Goal: Task Accomplishment & Management: Manage account settings

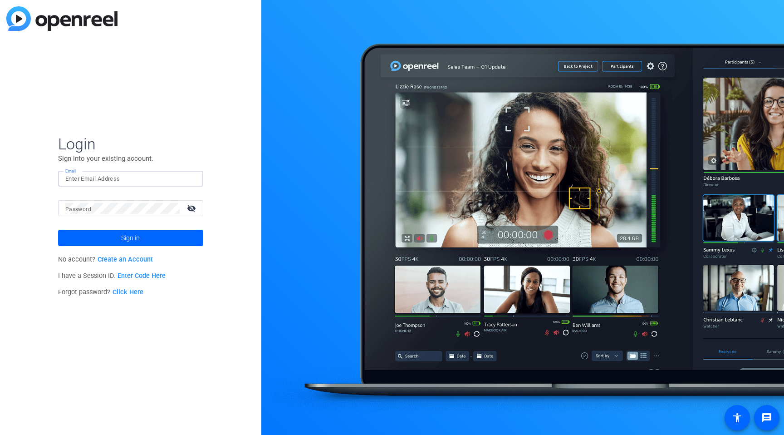
click at [136, 178] on input "Email" at bounding box center [130, 178] width 131 height 11
type input "[PERSON_NAME][EMAIL_ADDRESS][DOMAIN_NAME]"
click at [219, 172] on div "Login Sign into your existing account. Email [PERSON_NAME][EMAIL_ADDRESS][DOMAI…" at bounding box center [130, 217] width 261 height 435
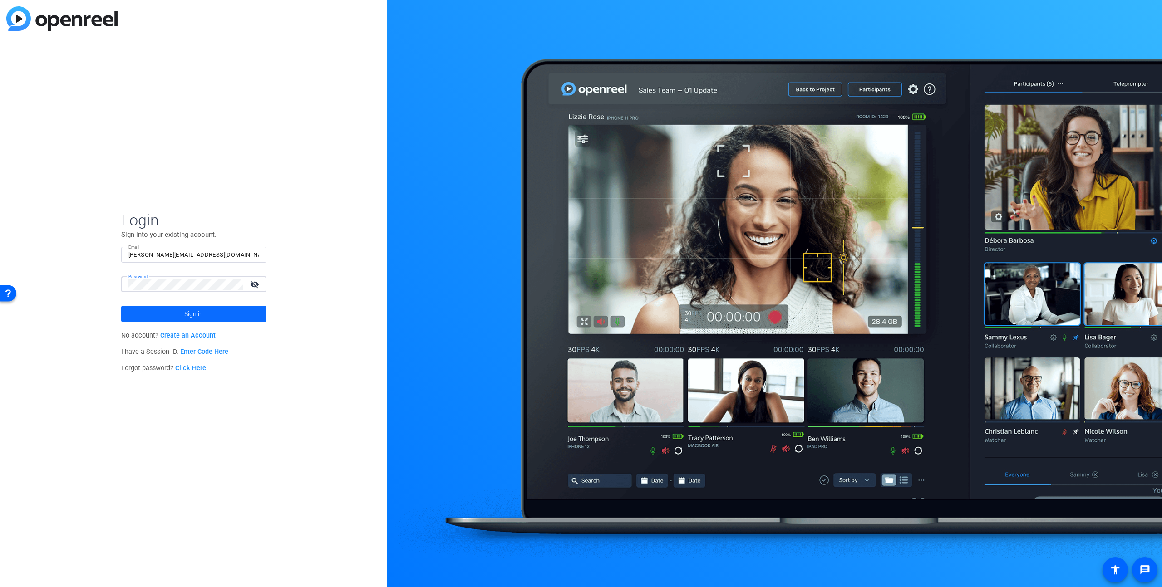
click at [183, 313] on span at bounding box center [193, 314] width 145 height 22
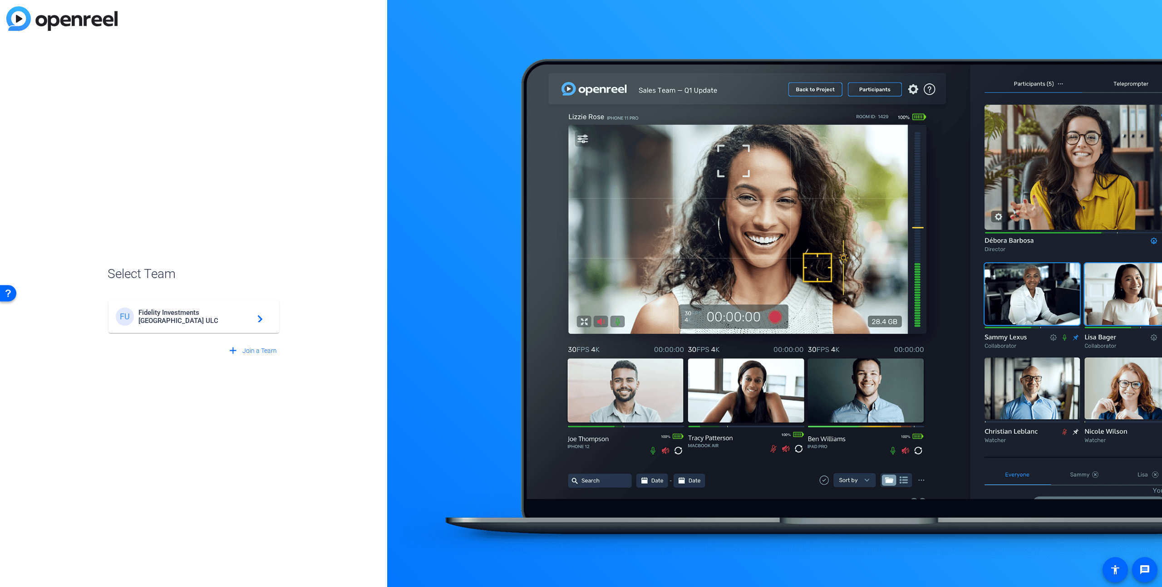
click at [240, 317] on span "Fidelity Investments [GEOGRAPHIC_DATA] ULC" at bounding box center [194, 317] width 113 height 16
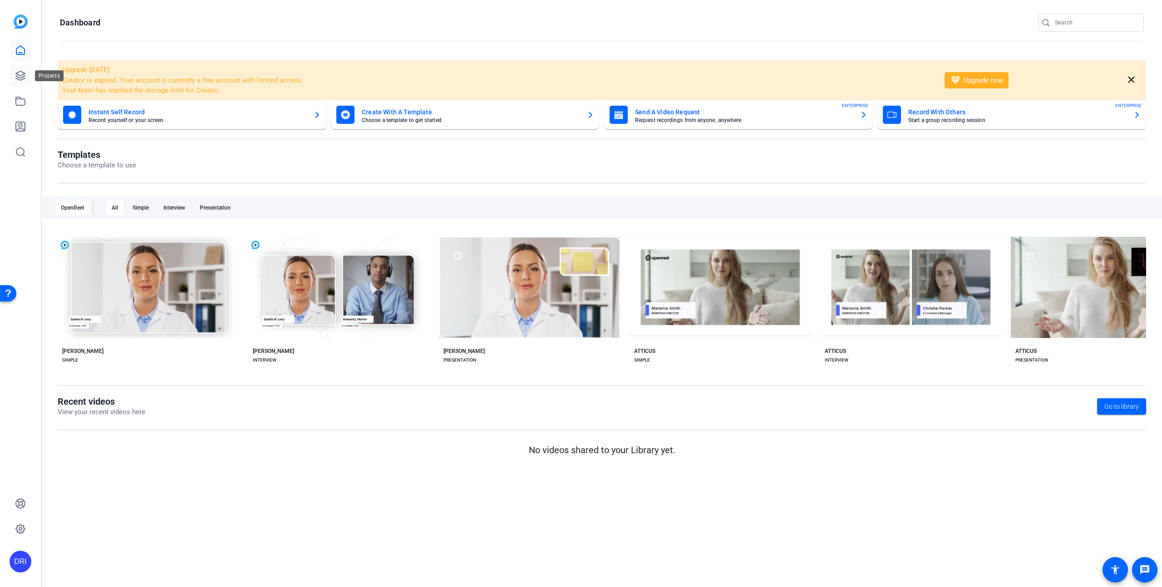
click at [21, 76] on icon at bounding box center [20, 75] width 11 height 11
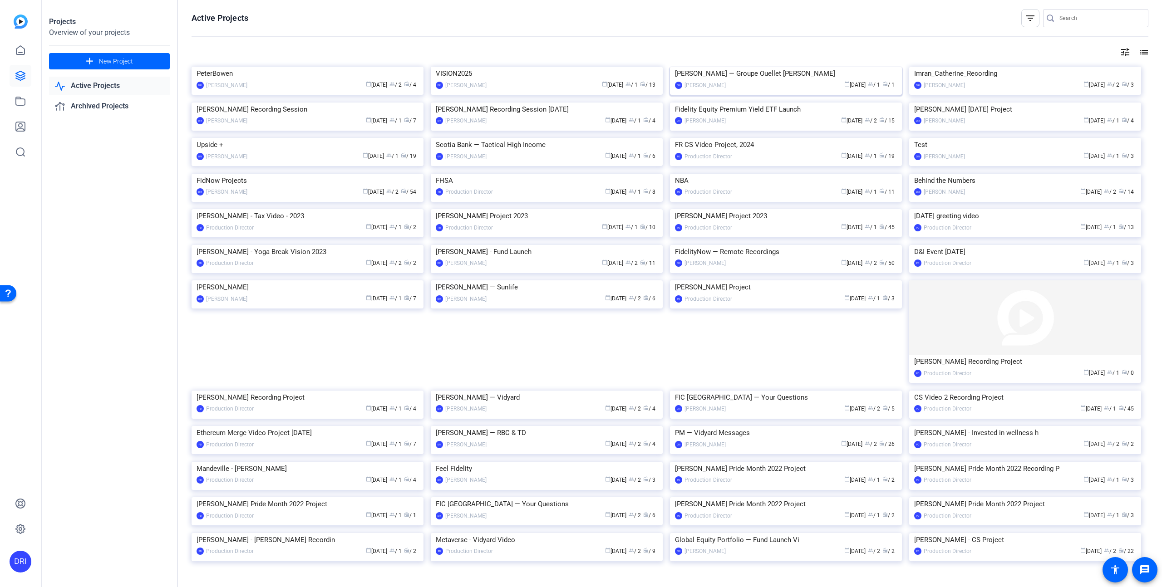
click at [762, 67] on img at bounding box center [786, 67] width 232 height 0
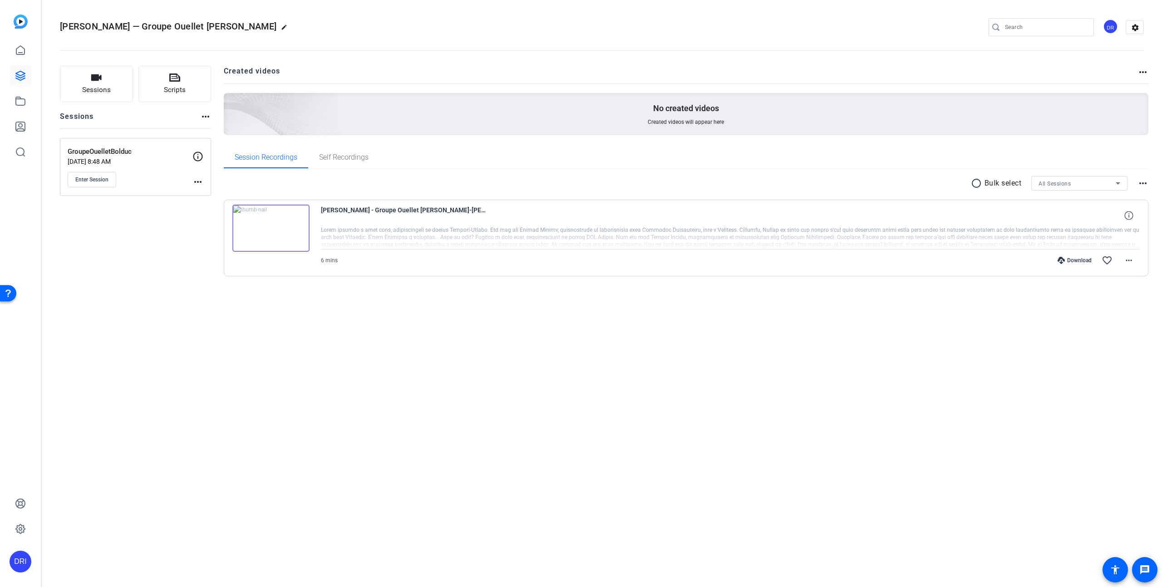
click at [270, 228] on img at bounding box center [270, 228] width 77 height 47
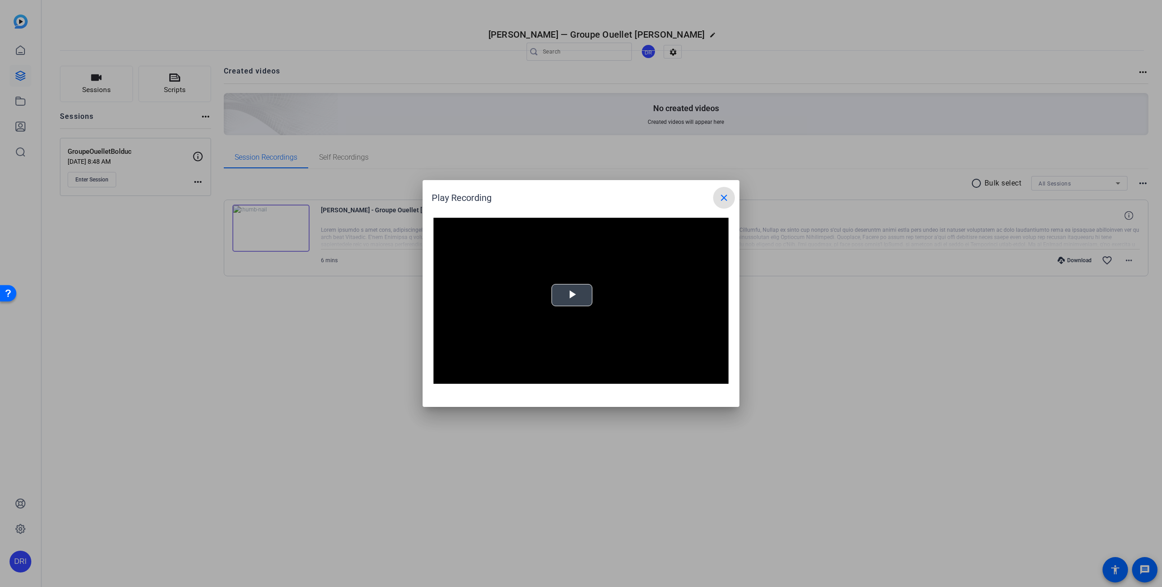
click at [572, 295] on span "Video Player" at bounding box center [572, 295] width 0 height 0
click at [443, 377] on span "Video Player" at bounding box center [442, 377] width 18 height 0
click at [726, 200] on mat-icon "close" at bounding box center [723, 197] width 11 height 11
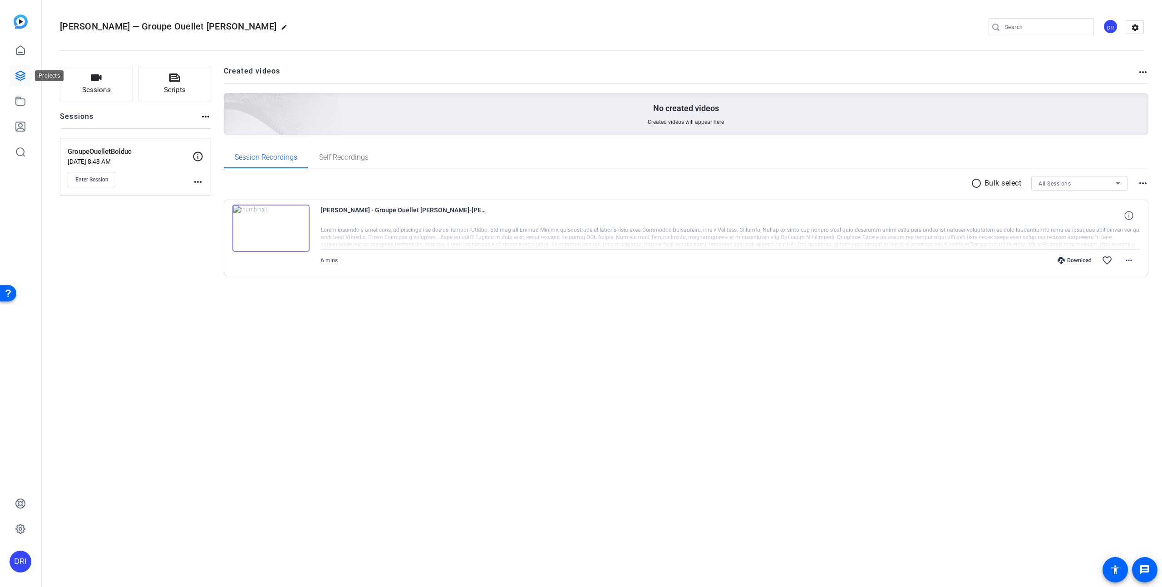
click at [24, 75] on icon at bounding box center [20, 75] width 11 height 11
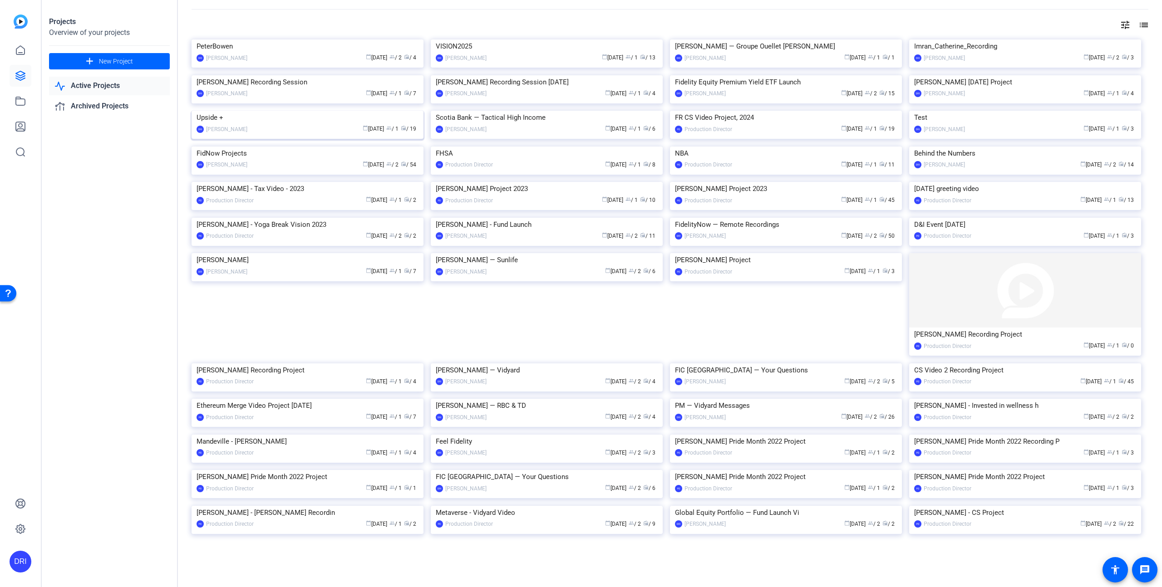
scroll to position [337, 0]
click at [784, 218] on img at bounding box center [786, 218] width 232 height 0
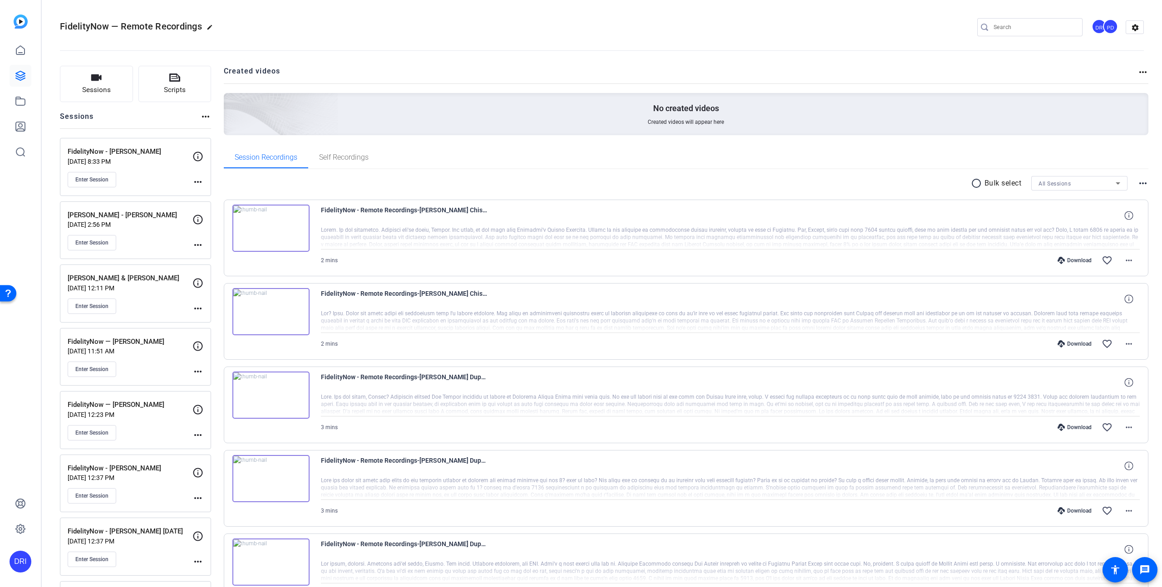
click at [279, 227] on img at bounding box center [270, 228] width 77 height 47
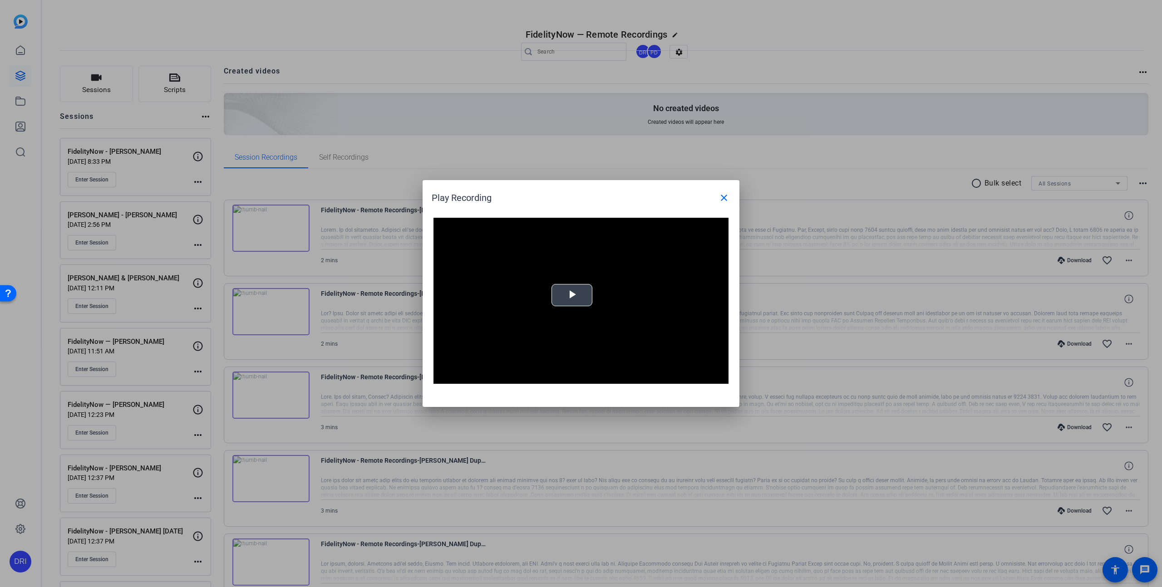
click at [572, 295] on span "Video Player" at bounding box center [572, 295] width 0 height 0
click at [499, 377] on div "0:18" at bounding box center [499, 377] width 0 height 2
click at [721, 198] on mat-icon "close" at bounding box center [723, 197] width 11 height 11
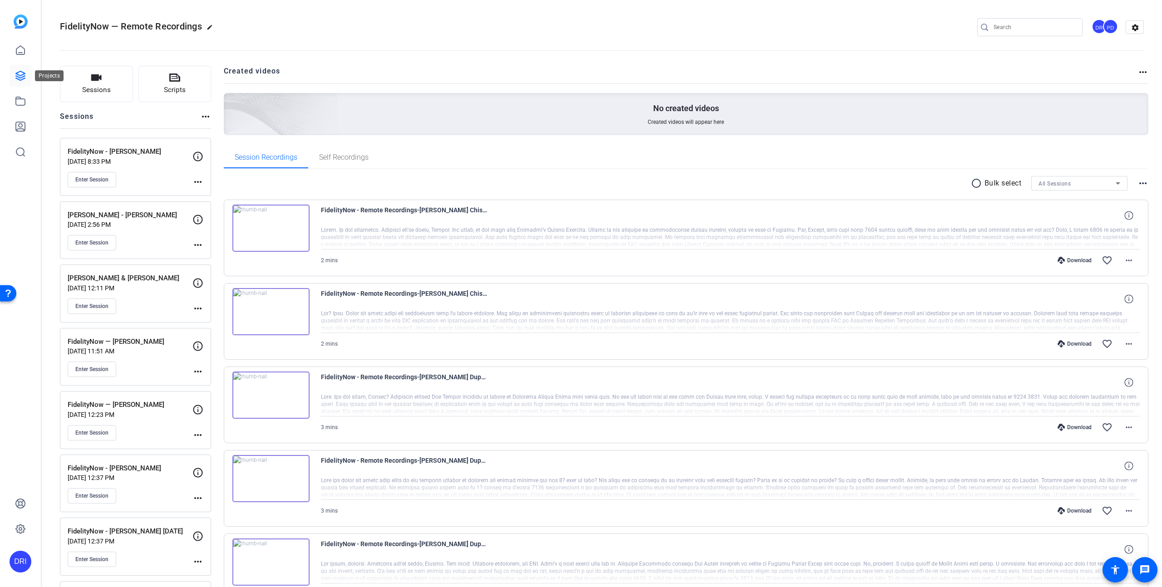
click at [21, 81] on icon at bounding box center [20, 75] width 11 height 11
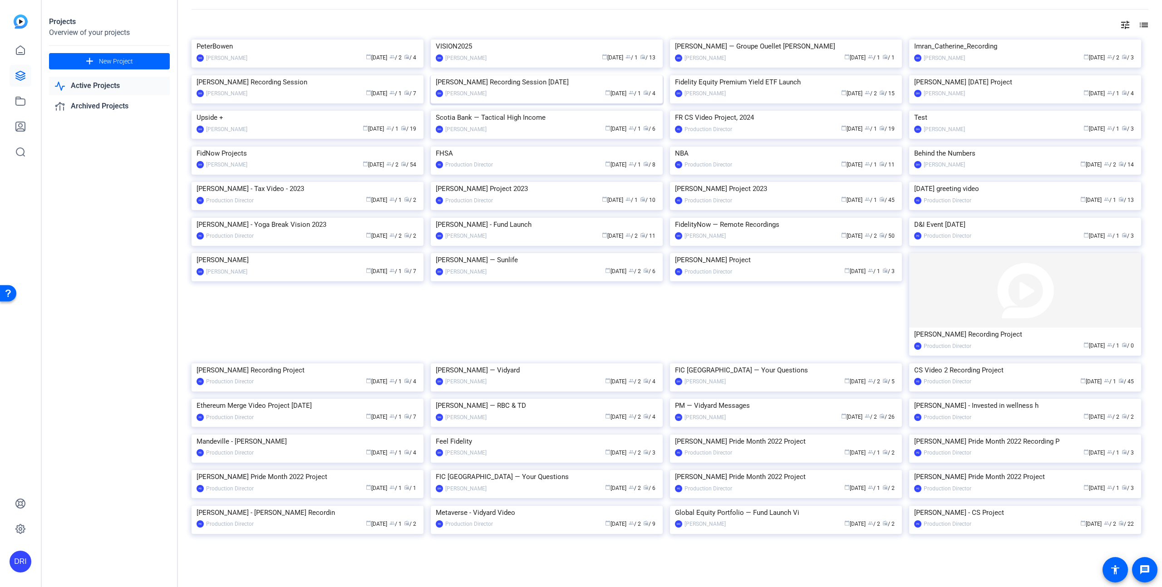
scroll to position [216, 0]
click at [21, 99] on icon at bounding box center [20, 101] width 11 height 11
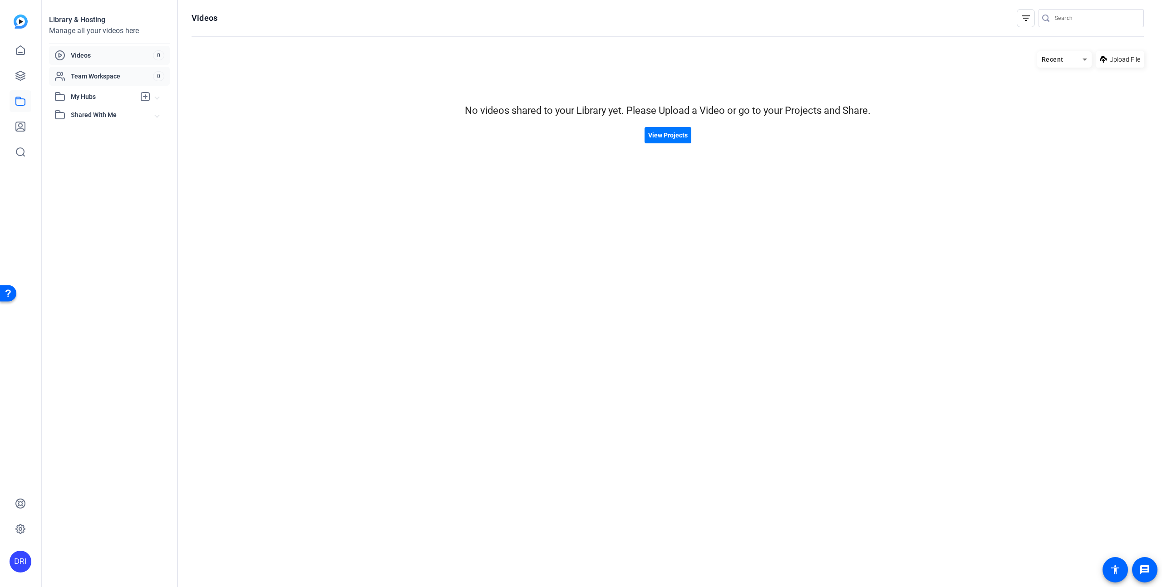
click at [102, 76] on span "Team Workspace" at bounding box center [112, 76] width 82 height 9
click at [96, 97] on span "My Hubs" at bounding box center [103, 97] width 64 height 10
click at [91, 133] on span "Shared With Me" at bounding box center [113, 135] width 84 height 10
click at [24, 128] on icon at bounding box center [20, 126] width 11 height 11
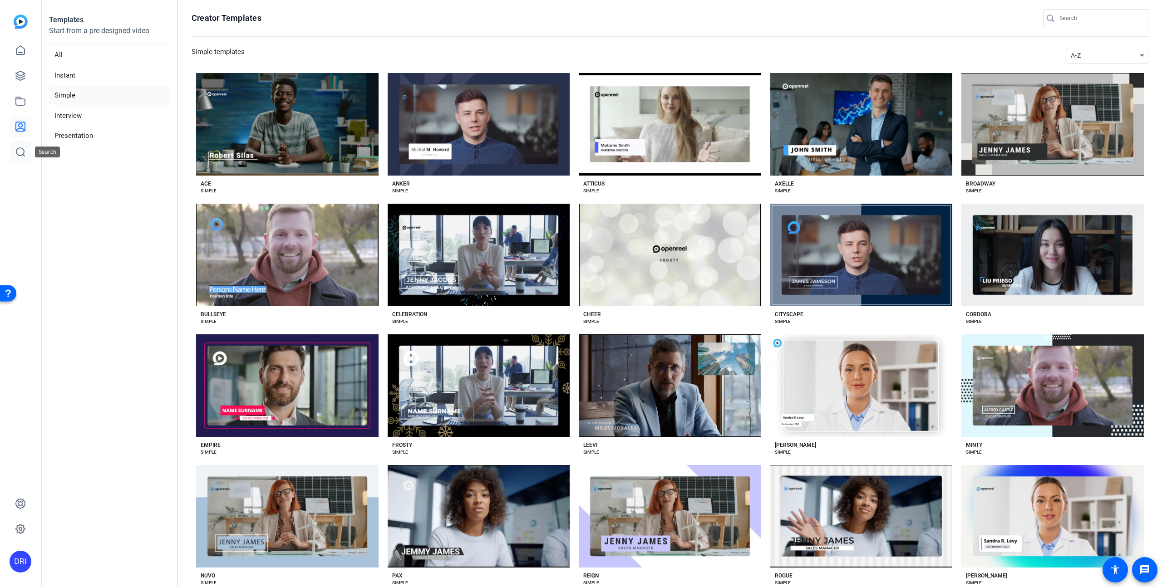
click at [17, 155] on icon at bounding box center [20, 152] width 11 height 11
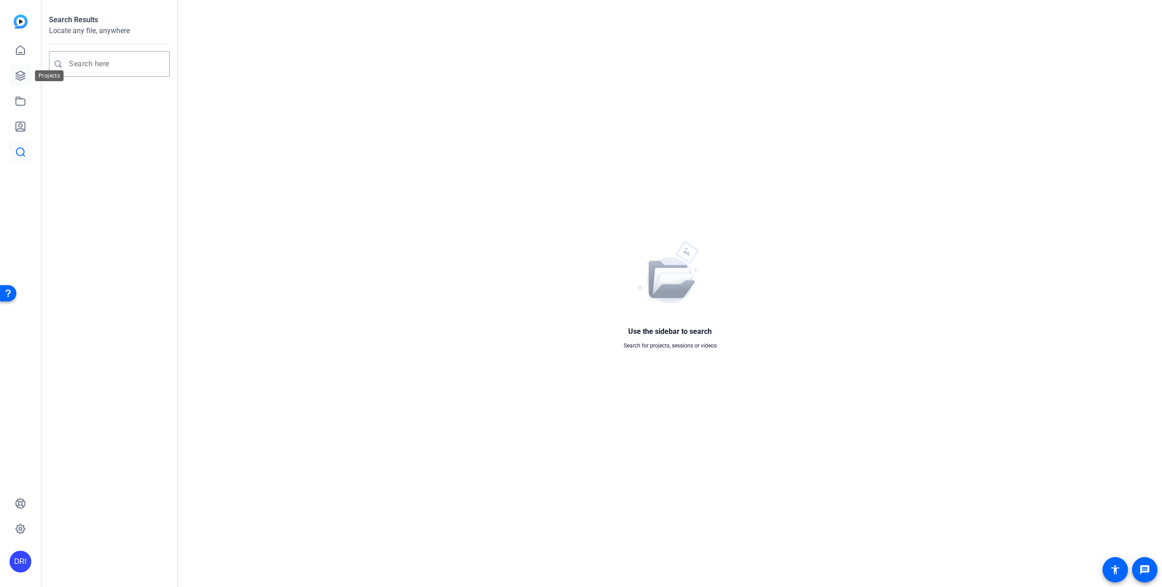
click at [20, 76] on icon at bounding box center [20, 75] width 11 height 11
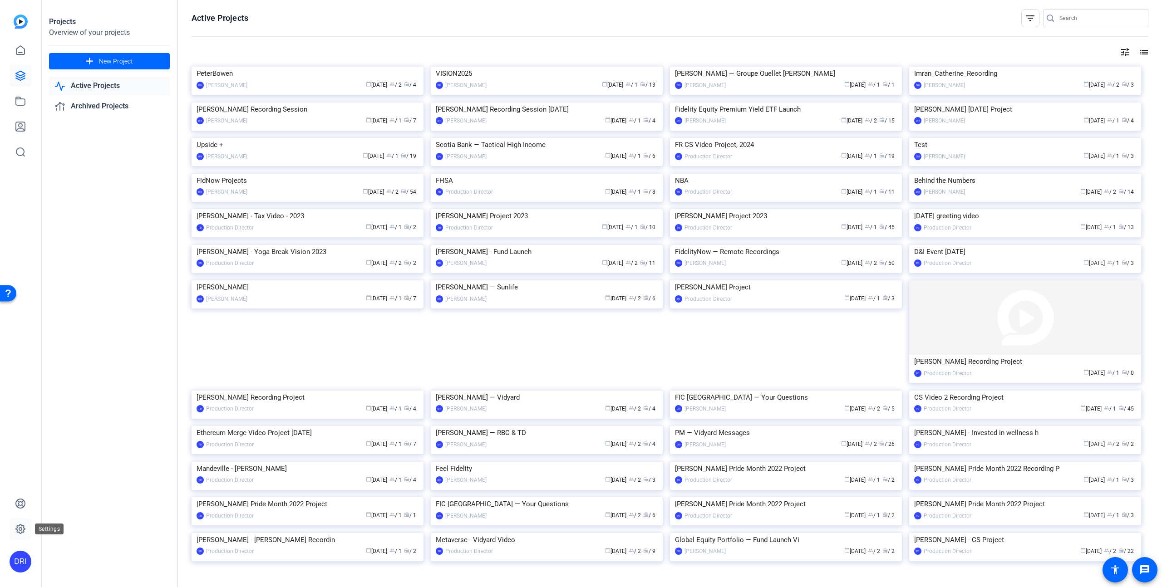
click at [20, 434] on icon at bounding box center [20, 529] width 11 height 11
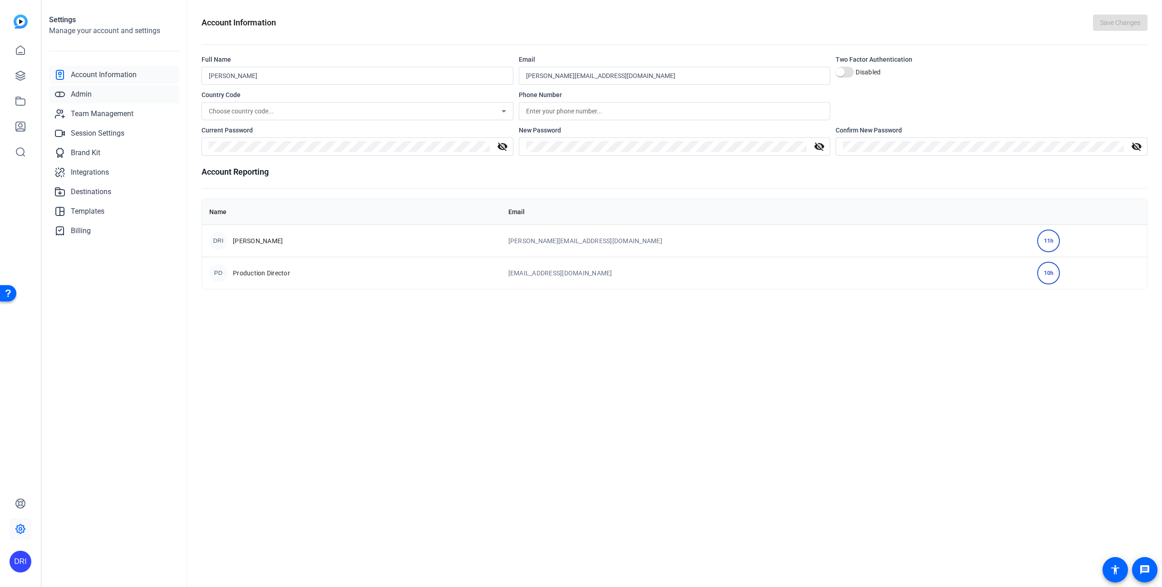
click at [77, 93] on span "Admin" at bounding box center [81, 94] width 21 height 11
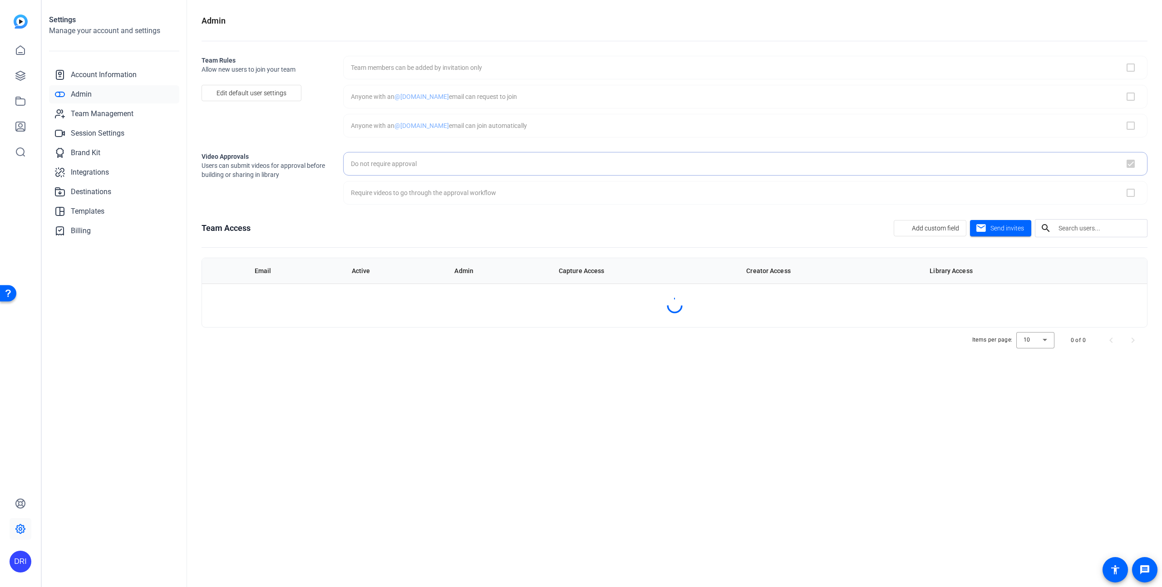
checkbox input "true"
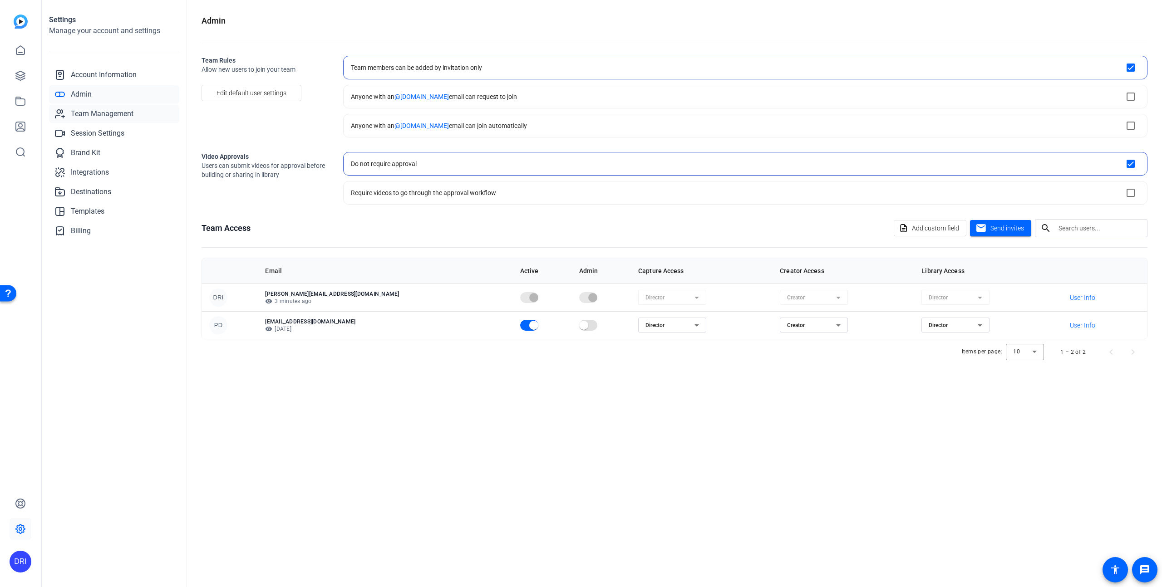
click at [118, 113] on span "Team Management" at bounding box center [102, 113] width 63 height 11
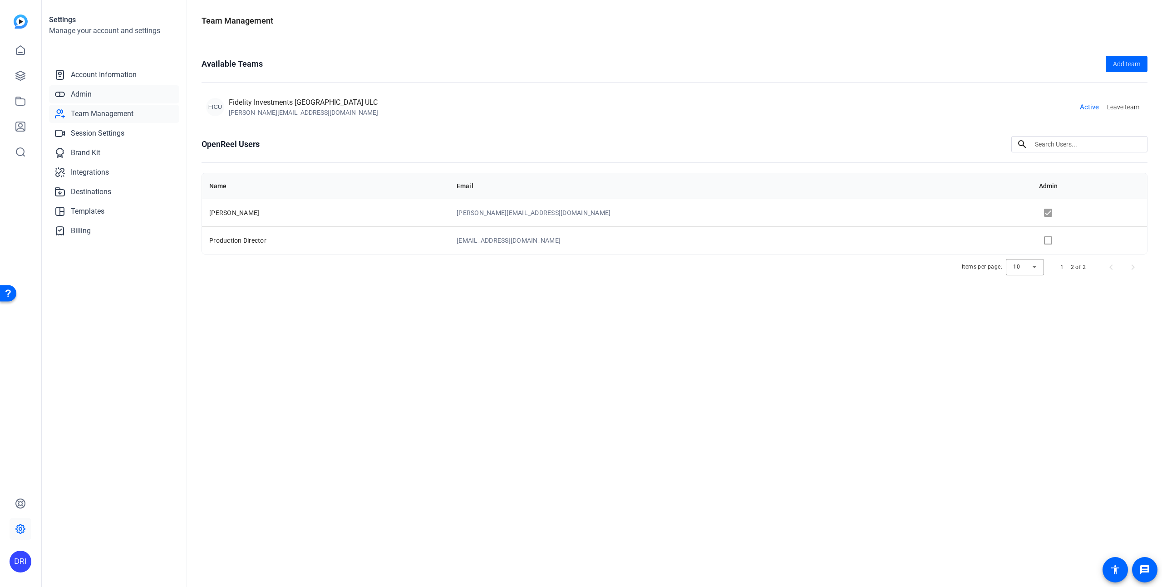
click at [96, 90] on link "Admin" at bounding box center [114, 94] width 130 height 18
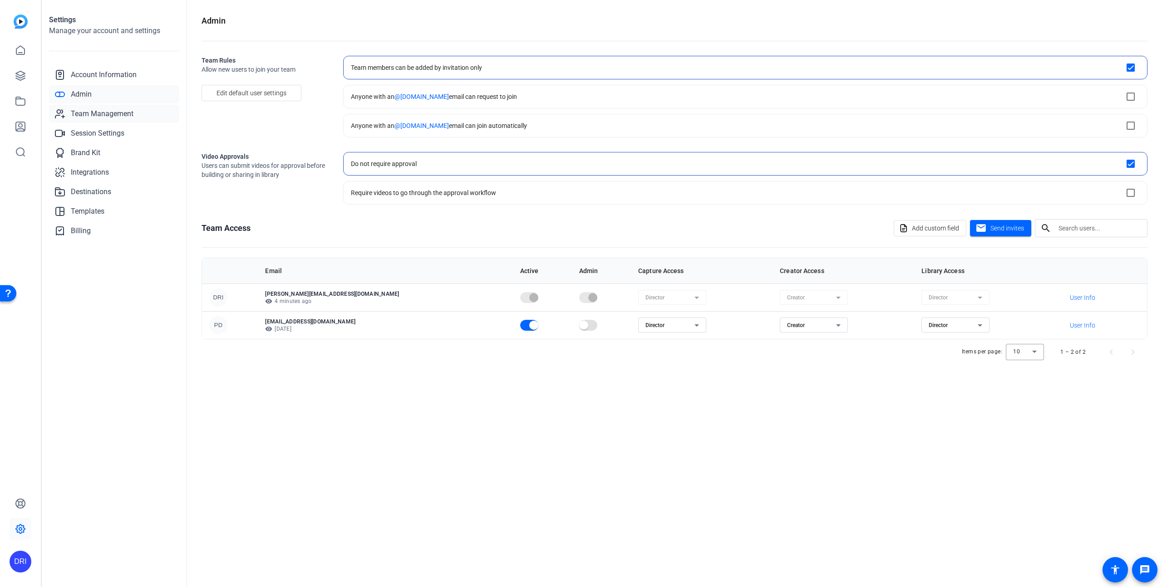
click at [123, 115] on span "Team Management" at bounding box center [102, 113] width 63 height 11
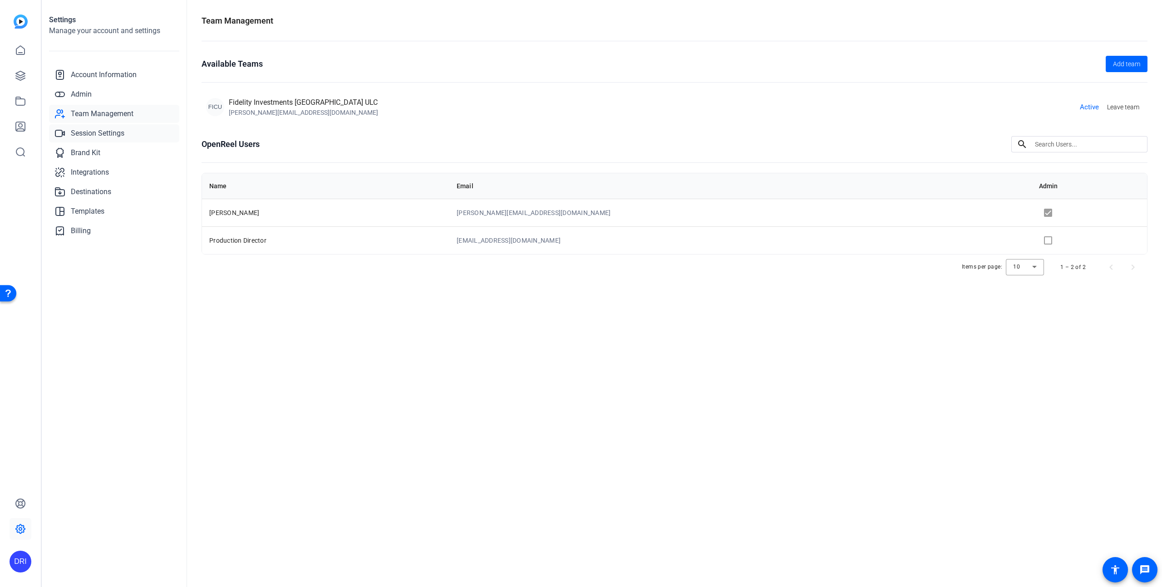
click at [111, 133] on span "Session Settings" at bounding box center [98, 133] width 54 height 11
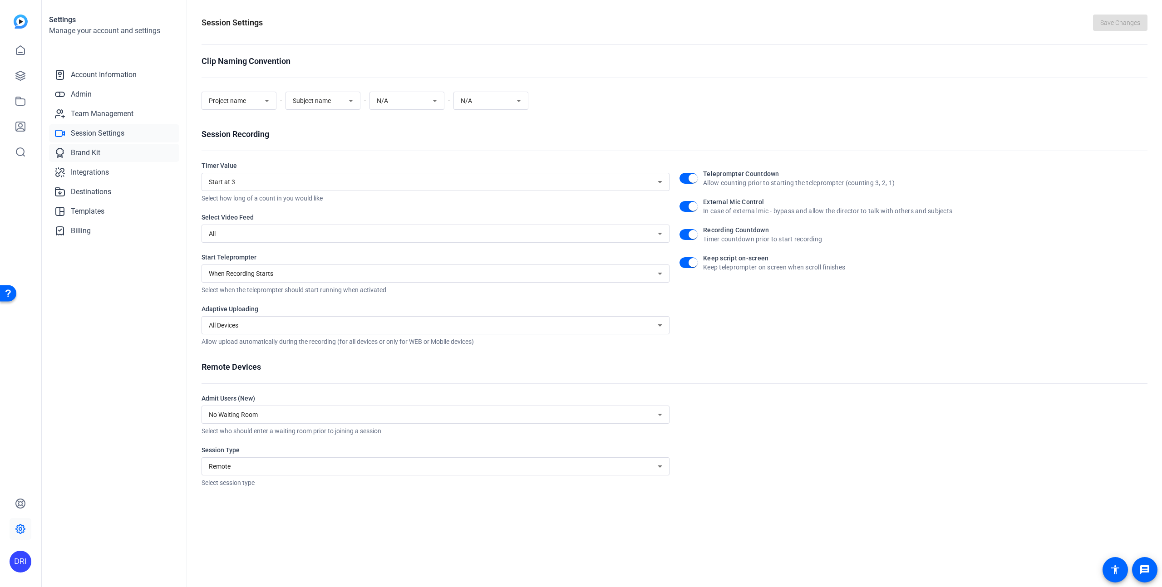
click at [98, 157] on span "Brand Kit" at bounding box center [85, 152] width 29 height 11
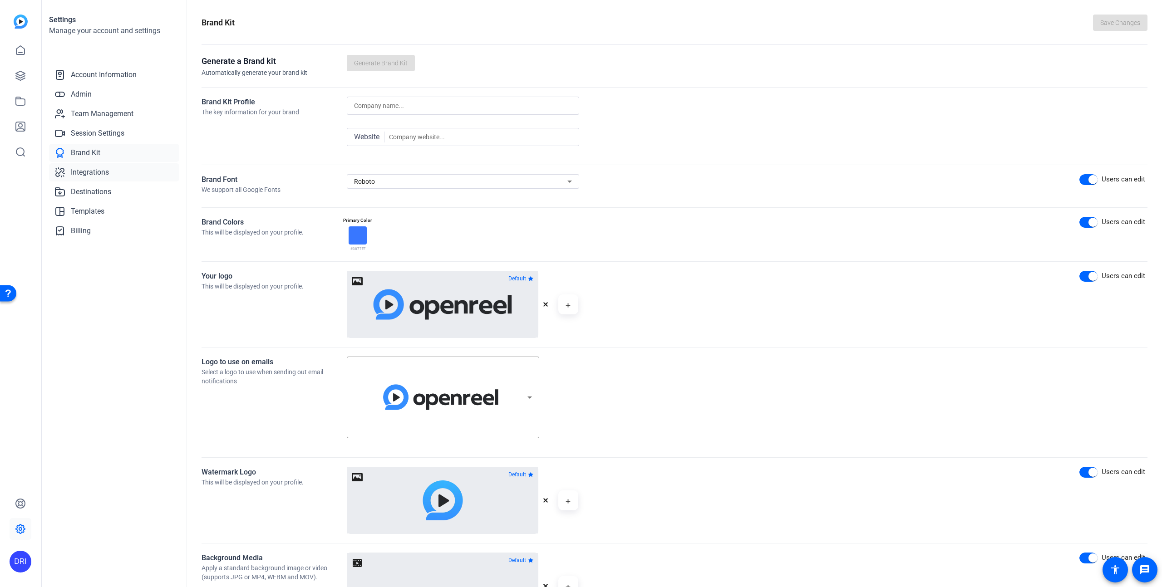
click at [96, 180] on link "Integrations" at bounding box center [114, 172] width 130 height 18
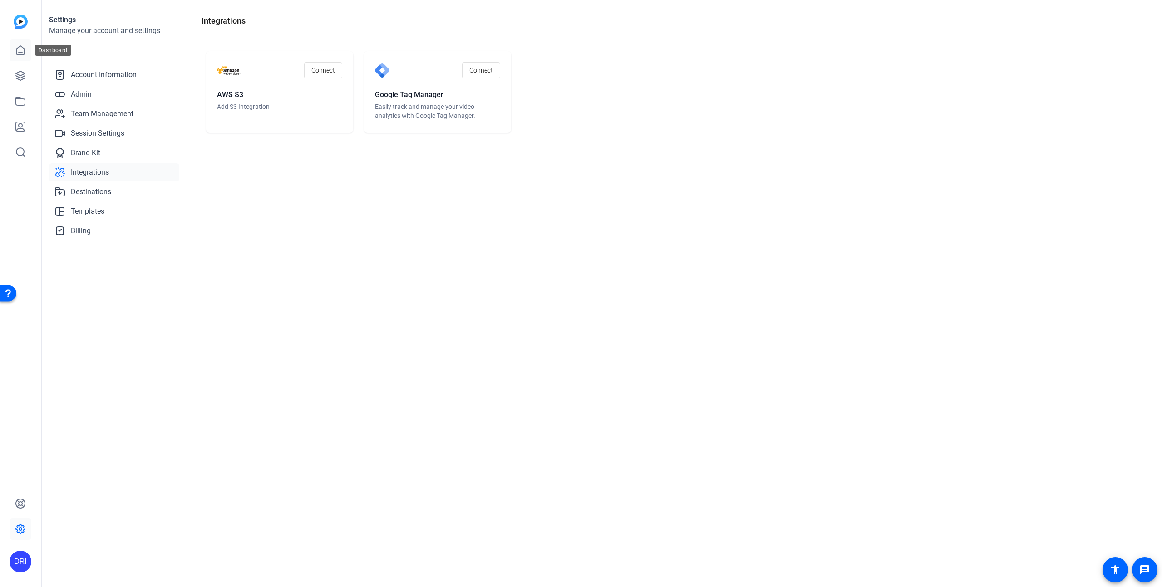
click at [21, 51] on icon at bounding box center [20, 50] width 11 height 11
